Goal: Task Accomplishment & Management: Complete application form

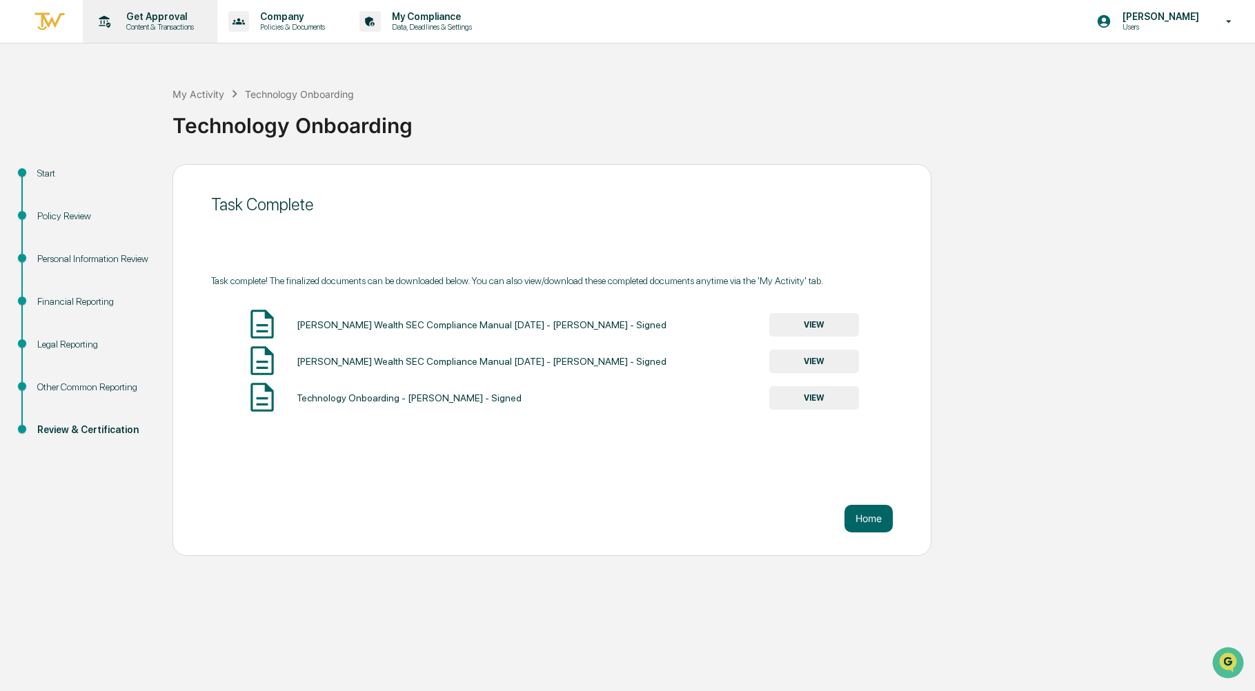
click at [132, 23] on p "Content & Transactions" at bounding box center [158, 27] width 86 height 10
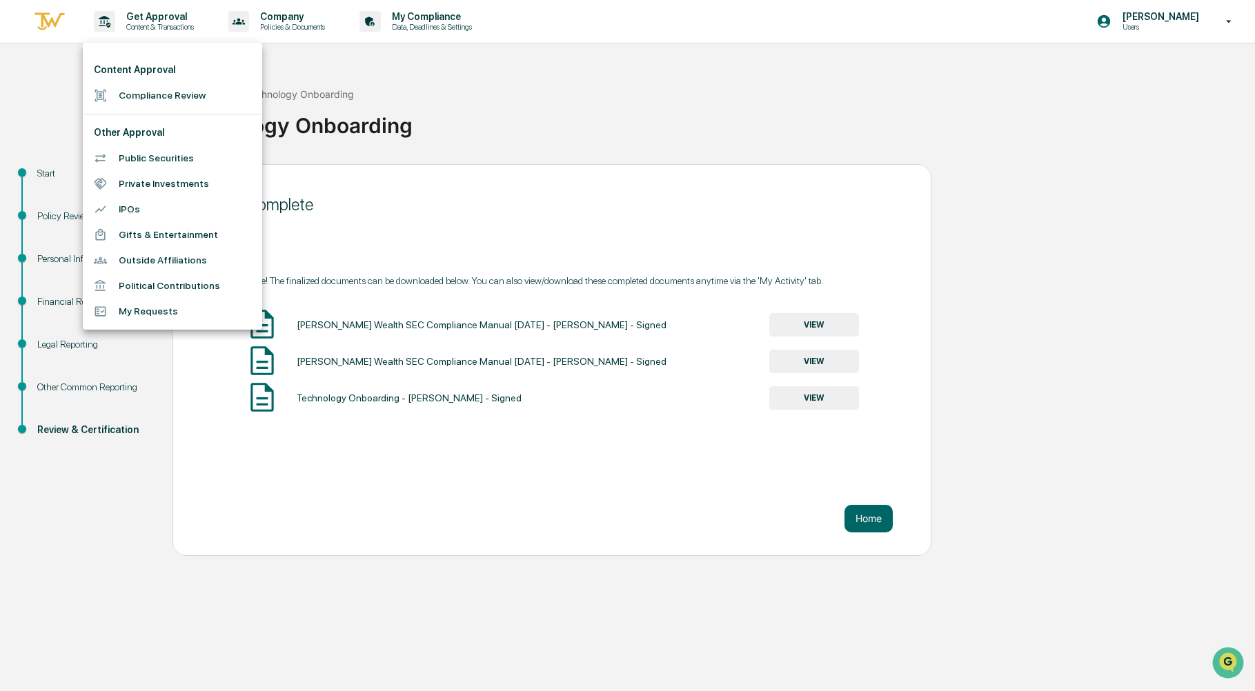
click at [126, 92] on li "Compliance Review" at bounding box center [172, 96] width 179 height 26
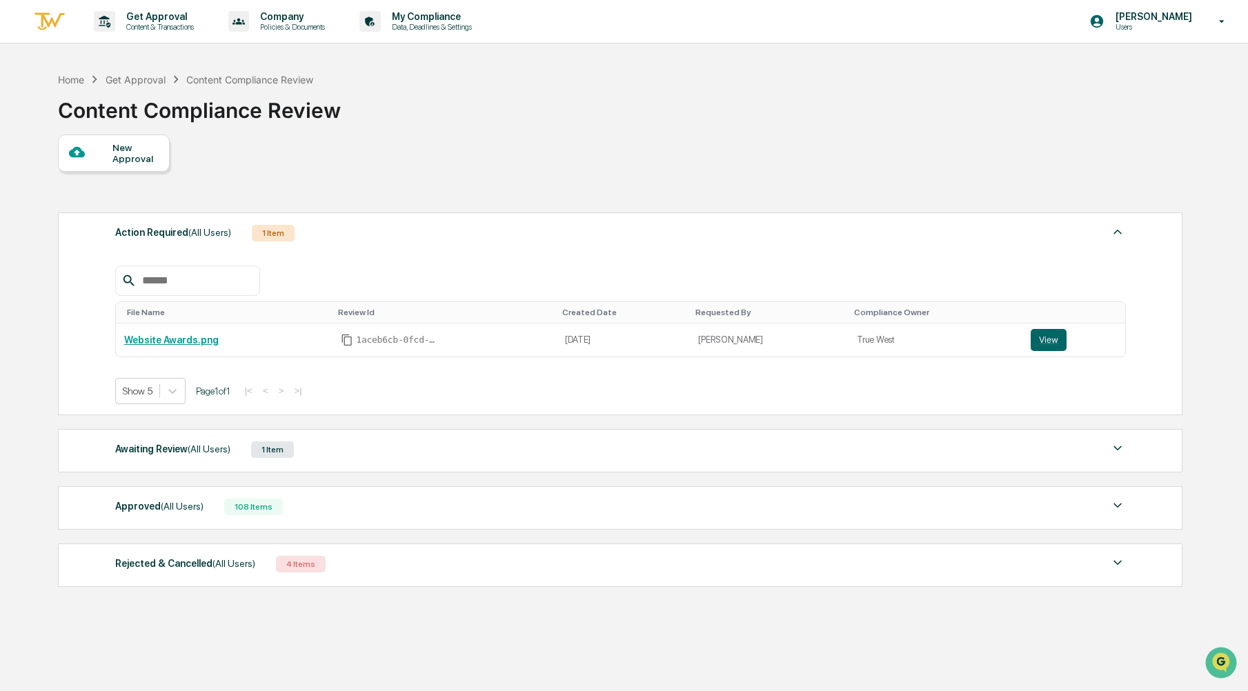
click at [93, 177] on div "New Approval Action Required (All Users) 1 Item File Name Review Id Created Dat…" at bounding box center [619, 363] width 1123 height 459
click at [130, 139] on div "New Approval" at bounding box center [114, 152] width 112 height 37
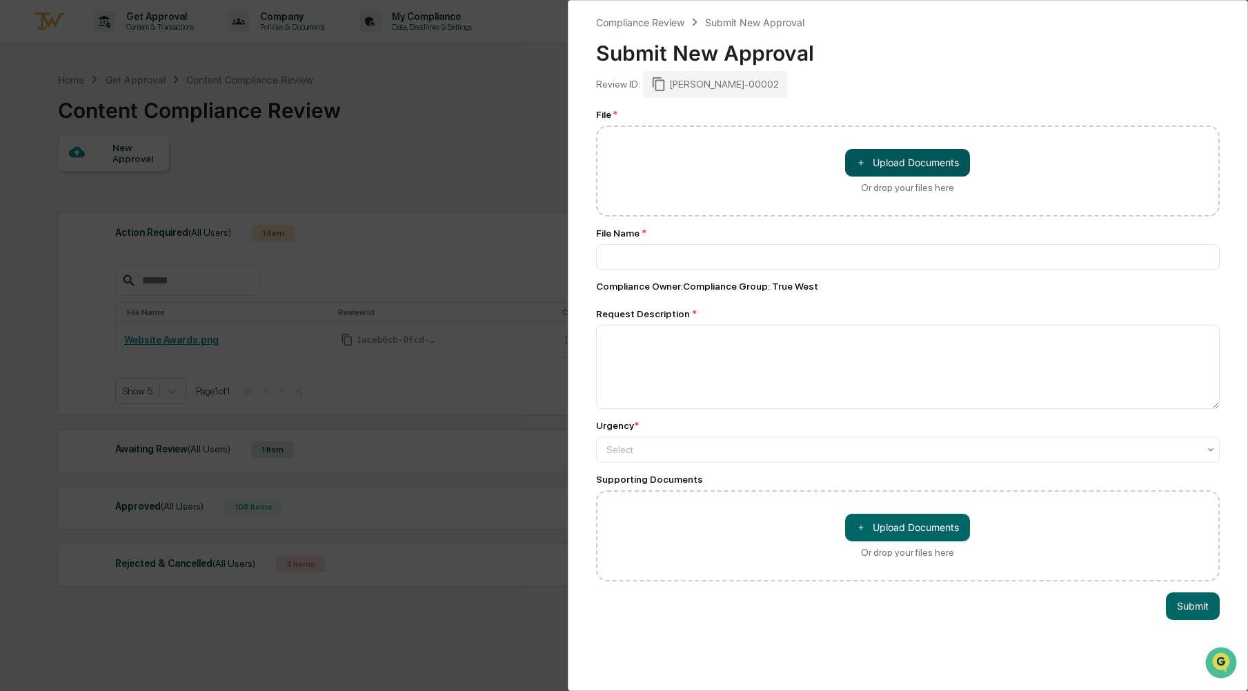
click at [886, 165] on button "＋ Upload Documents" at bounding box center [907, 163] width 125 height 28
type input "**********"
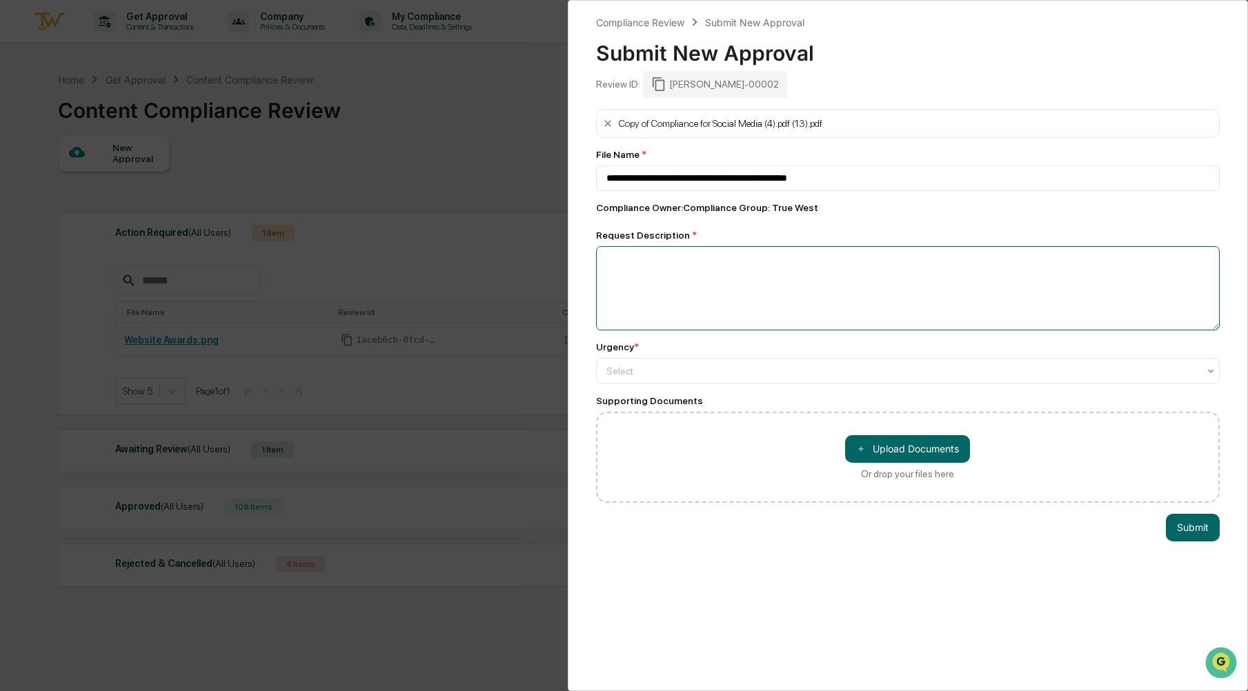
click at [817, 265] on textarea at bounding box center [908, 288] width 624 height 84
type textarea "**********"
click at [1018, 382] on div "Select" at bounding box center [908, 371] width 624 height 26
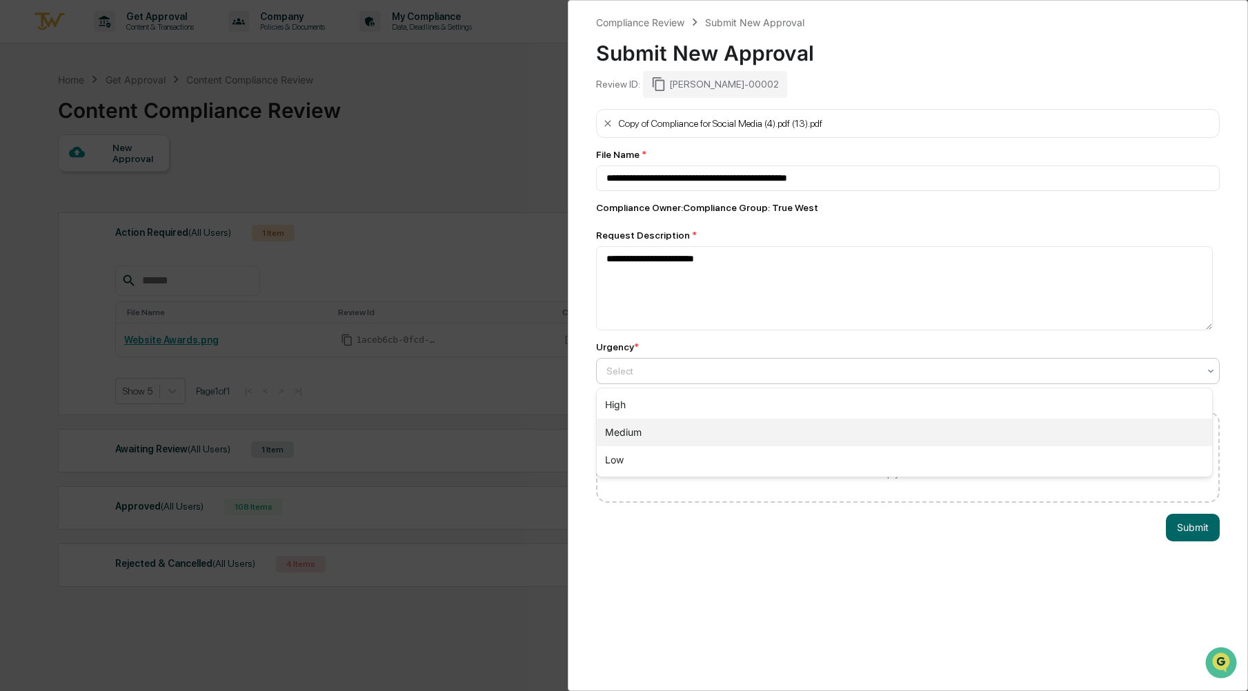
click at [934, 428] on div "Medium" at bounding box center [905, 433] width 616 height 28
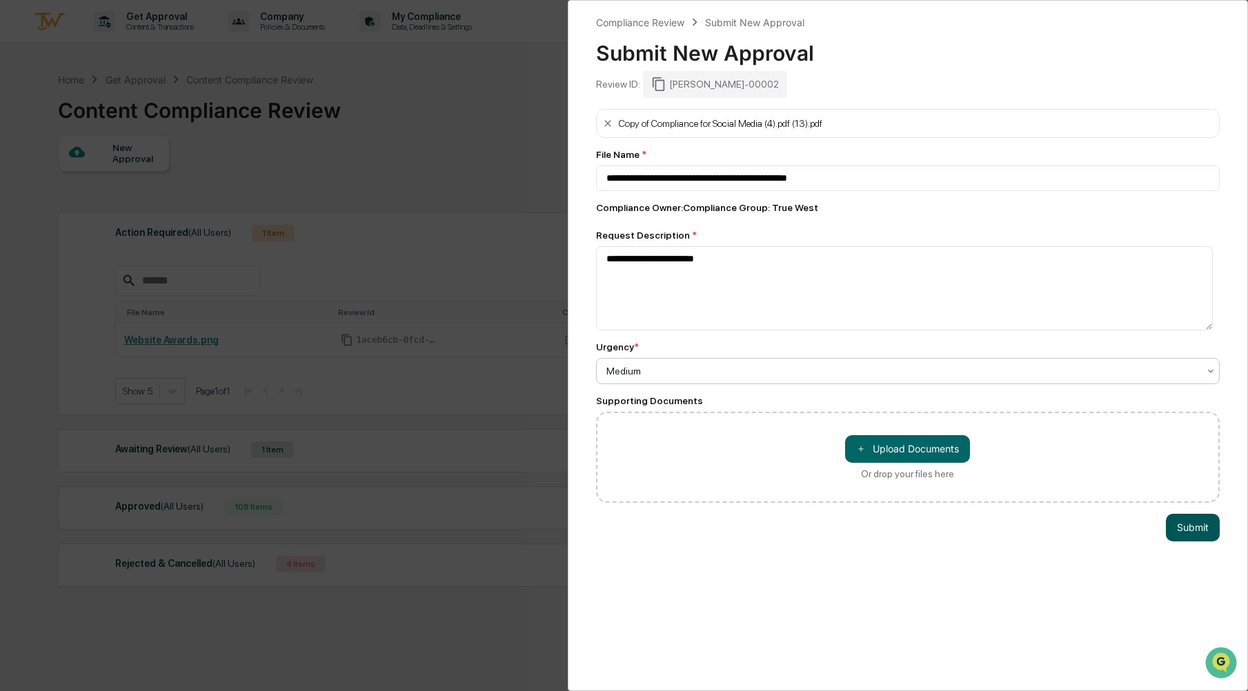
click at [1205, 518] on button "Submit" at bounding box center [1193, 528] width 54 height 28
